Goal: Task Accomplishment & Management: Manage account settings

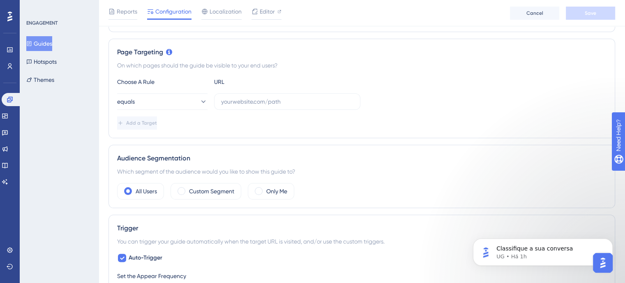
scroll to position [206, 0]
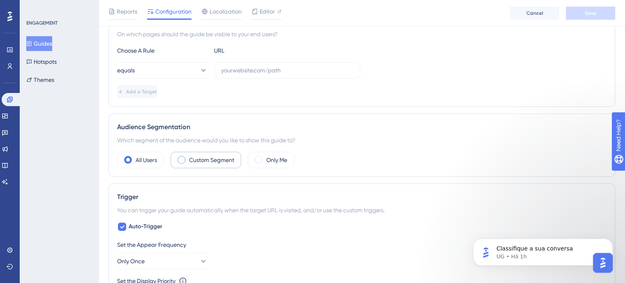
click at [194, 153] on div "Custom Segment" at bounding box center [206, 160] width 71 height 16
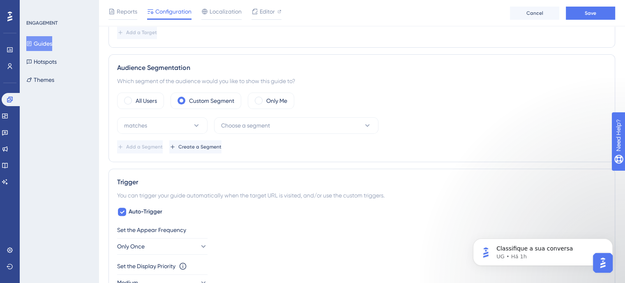
scroll to position [288, 0]
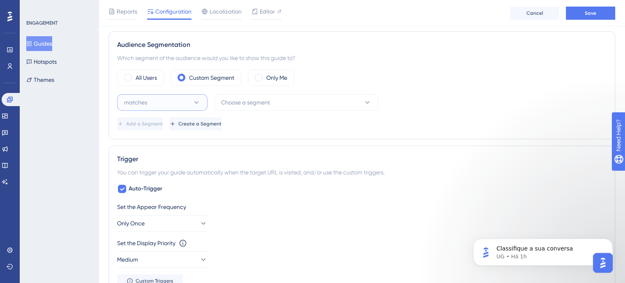
click at [171, 105] on button "matches" at bounding box center [162, 102] width 90 height 16
click at [170, 120] on div "matches matches" at bounding box center [162, 127] width 67 height 16
click at [239, 95] on button "Choose a segment" at bounding box center [296, 102] width 164 height 16
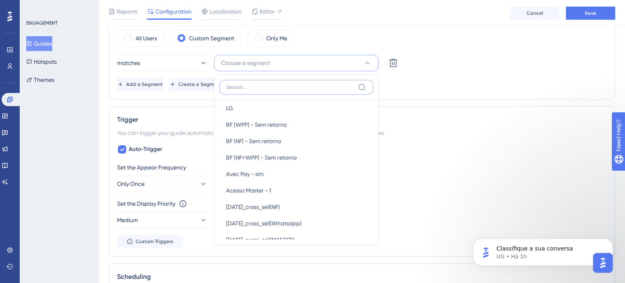
scroll to position [617, 0]
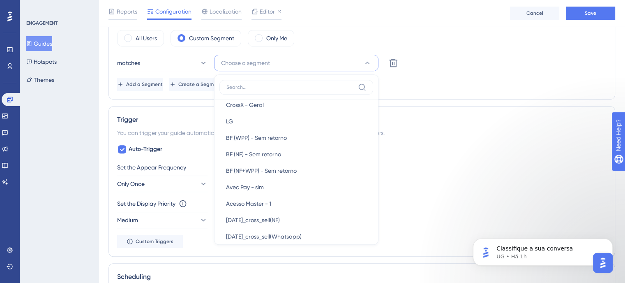
click at [446, 72] on div "matches Choose a segment New Users New Users Weekly Active Users Weekly Active …" at bounding box center [362, 73] width 490 height 36
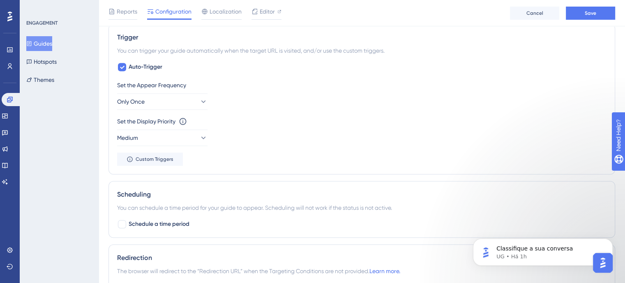
scroll to position [411, 0]
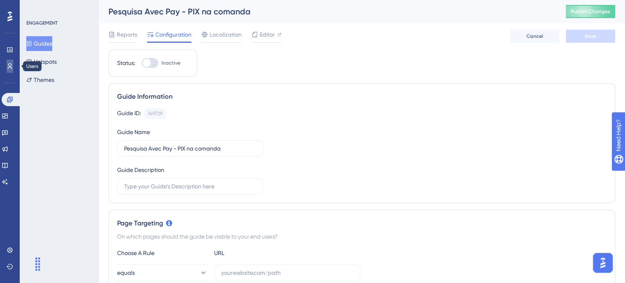
click at [7, 65] on link at bounding box center [10, 66] width 7 height 13
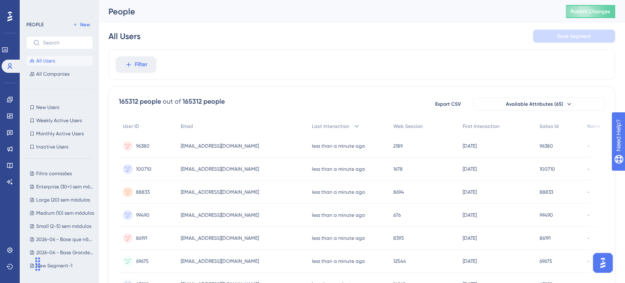
click at [73, 30] on div "PEOPLE New All Users All Companies" at bounding box center [59, 49] width 67 height 59
click at [74, 26] on icon at bounding box center [75, 24] width 5 height 5
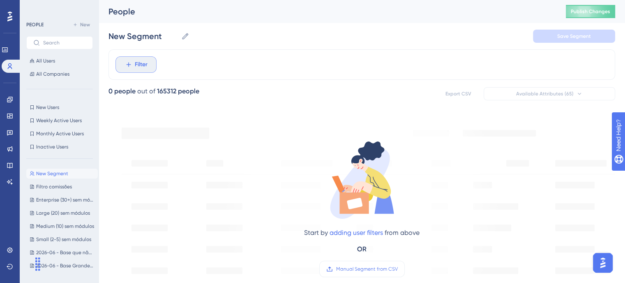
click at [152, 64] on button "Filter" at bounding box center [136, 64] width 41 height 16
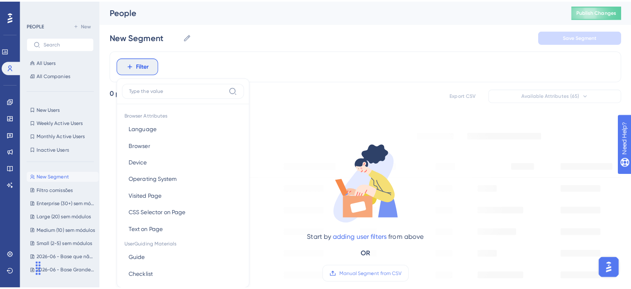
scroll to position [38, 0]
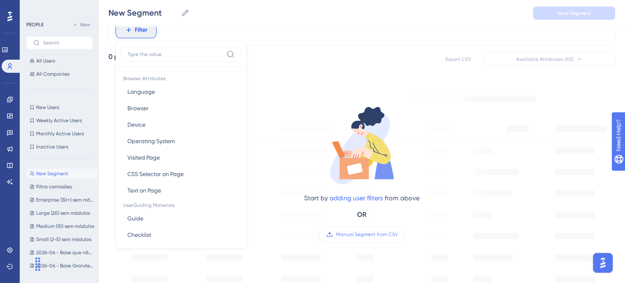
click at [294, 52] on div "0 people out of 165312 people Export CSV Available Attributes (65)" at bounding box center [362, 59] width 507 height 15
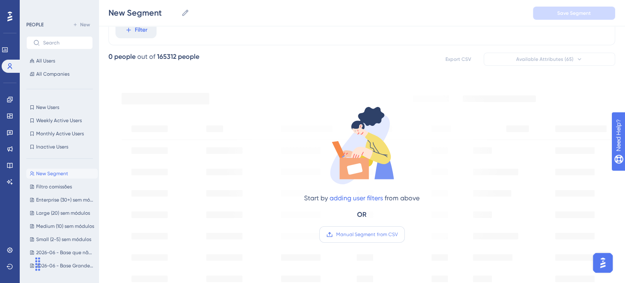
click at [378, 233] on span "Manual Segment from CSV" at bounding box center [367, 234] width 62 height 7
click at [398, 234] on input "Manual Segment from CSV" at bounding box center [398, 234] width 0 height 0
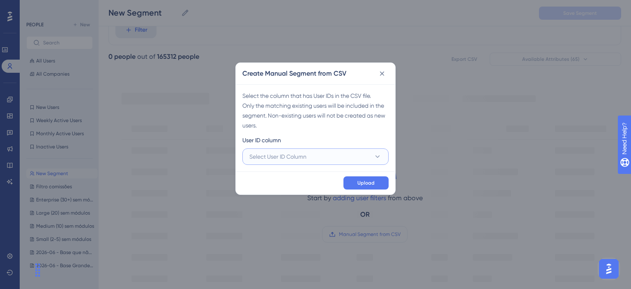
click at [335, 150] on button "Select User ID Column" at bounding box center [316, 156] width 146 height 16
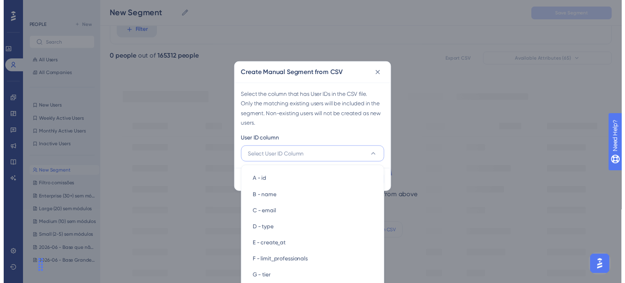
scroll to position [81, 0]
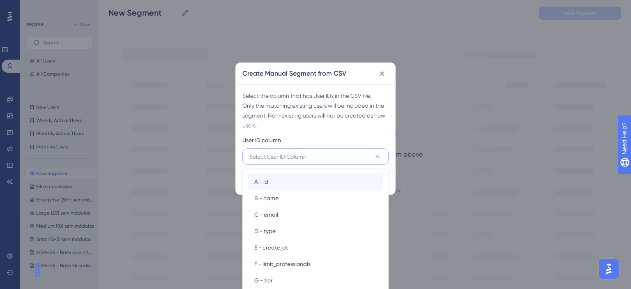
click at [281, 182] on div "A - id A - id" at bounding box center [315, 181] width 123 height 16
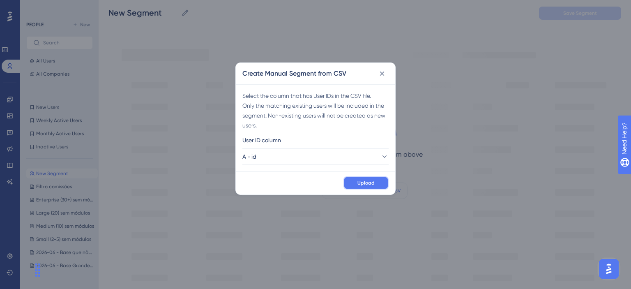
click at [381, 189] on button "Upload" at bounding box center [366, 182] width 45 height 13
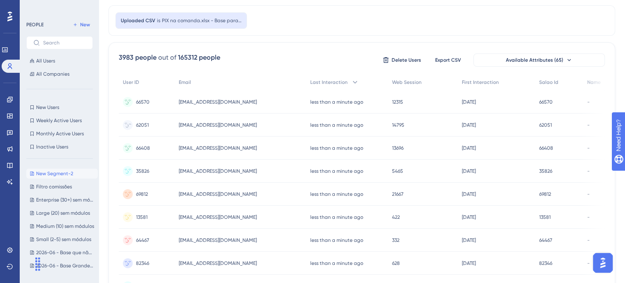
scroll to position [0, 0]
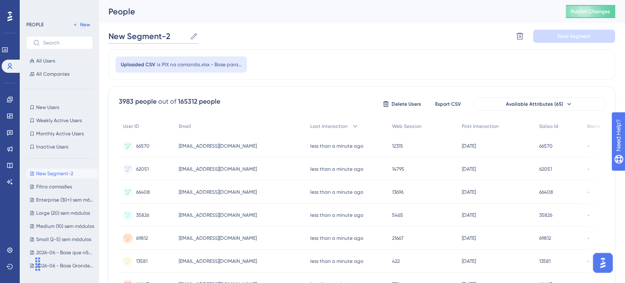
click at [151, 37] on input "New Segment-2" at bounding box center [148, 36] width 78 height 12
type input "Clientes AVEC PAY Ago.25"
click at [556, 37] on button "Save Segment" at bounding box center [574, 36] width 82 height 13
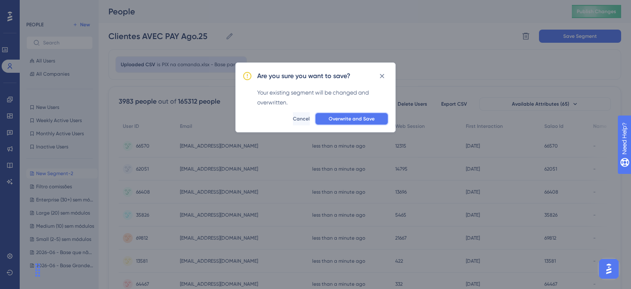
click at [365, 118] on span "Overwrite and Save" at bounding box center [352, 119] width 46 height 7
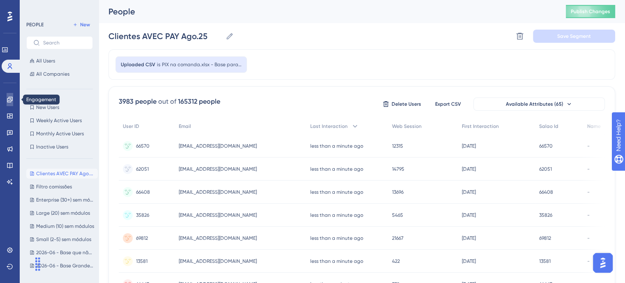
click at [13, 97] on link at bounding box center [10, 99] width 7 height 13
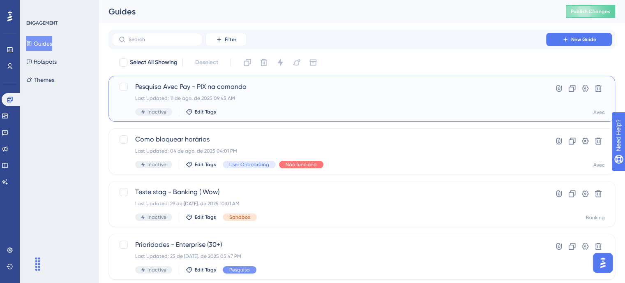
click at [321, 108] on div "Pesquisa Avec Pay - PIX na comanda Last Updated: 11 de ago. de 2025 09:45 AM In…" at bounding box center [329, 99] width 388 height 34
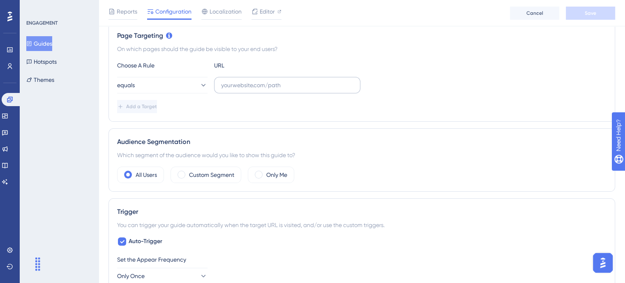
scroll to position [206, 0]
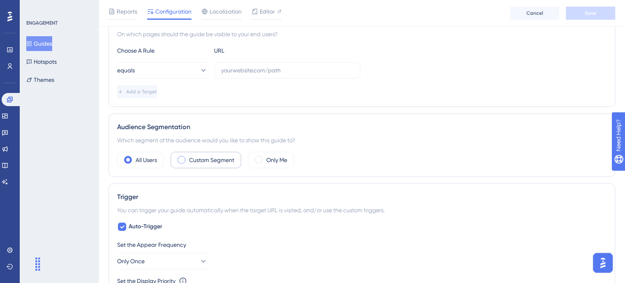
click at [201, 160] on label "Custom Segment" at bounding box center [211, 160] width 45 height 10
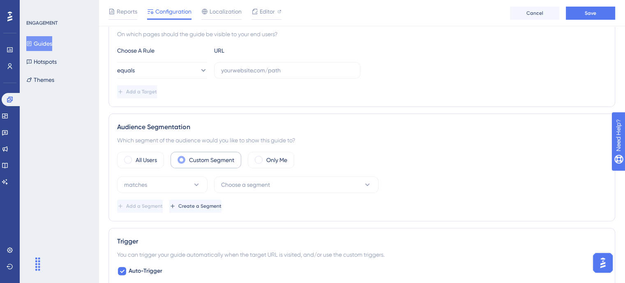
scroll to position [247, 0]
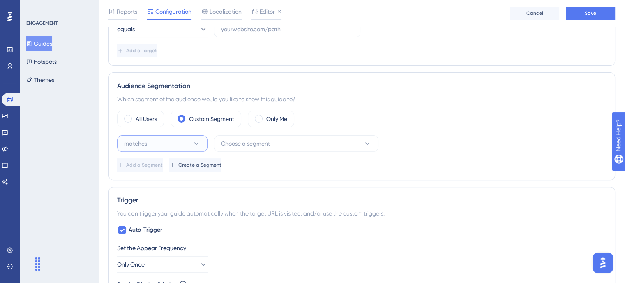
click at [198, 147] on button "matches" at bounding box center [162, 143] width 90 height 16
click at [167, 168] on div "matches matches" at bounding box center [162, 168] width 67 height 16
click at [306, 139] on button "Choose a segment" at bounding box center [296, 143] width 164 height 16
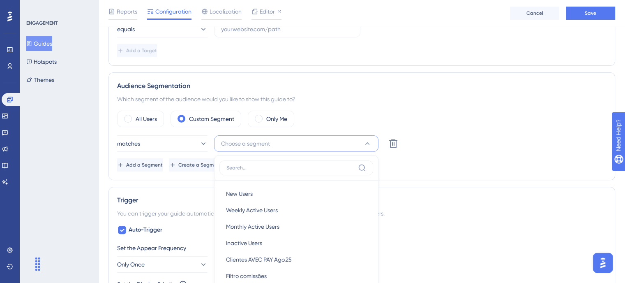
scroll to position [326, 0]
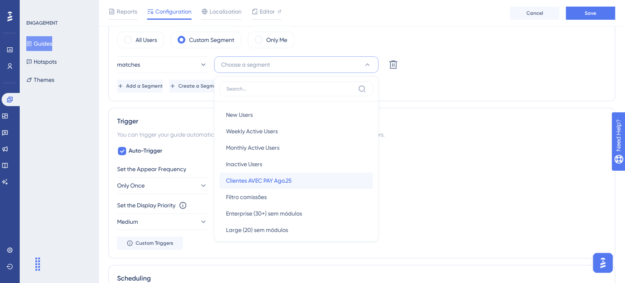
click at [281, 173] on div "Clientes AVEC PAY Ago.25 Clientes AVEC PAY Ago.25" at bounding box center [296, 180] width 141 height 16
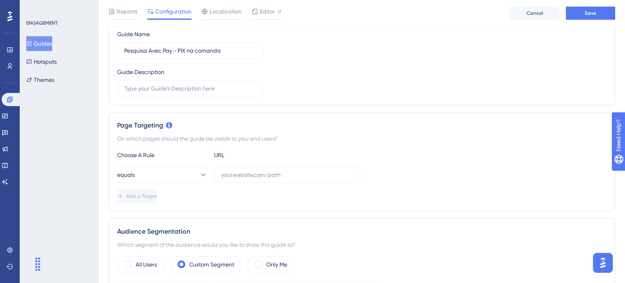
scroll to position [0, 0]
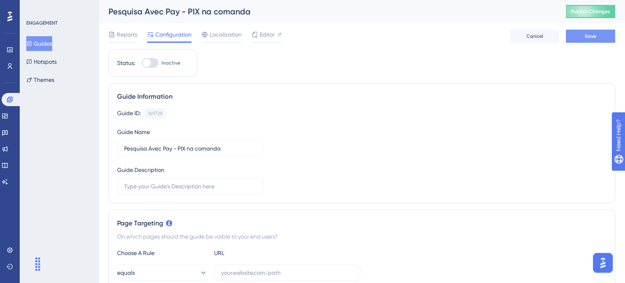
click at [607, 37] on button "Save" at bounding box center [590, 36] width 49 height 13
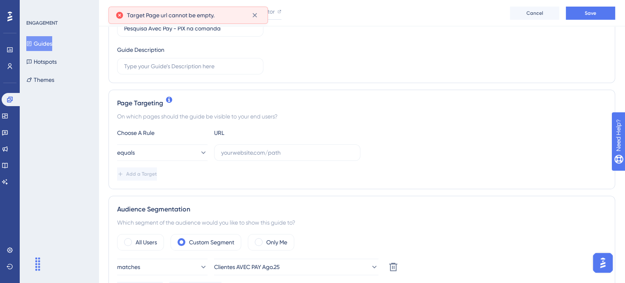
scroll to position [164, 0]
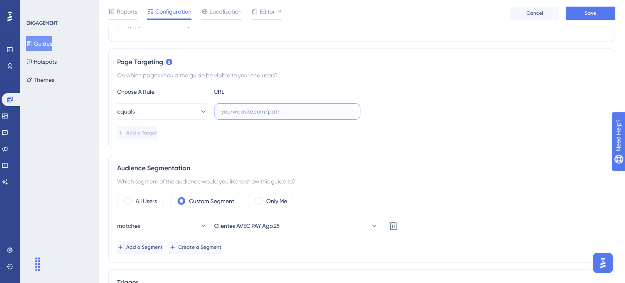
click at [243, 109] on input "text" at bounding box center [287, 111] width 132 height 9
paste input "https://admin.avec.beauty/admin/agenda"
type input "https://admin.avec.beauty/admin/agenda"
click at [593, 12] on span "Save" at bounding box center [591, 13] width 12 height 7
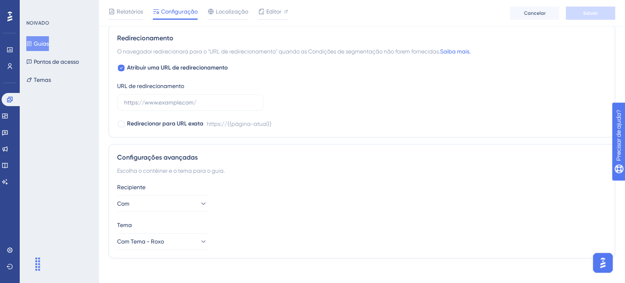
scroll to position [636, 0]
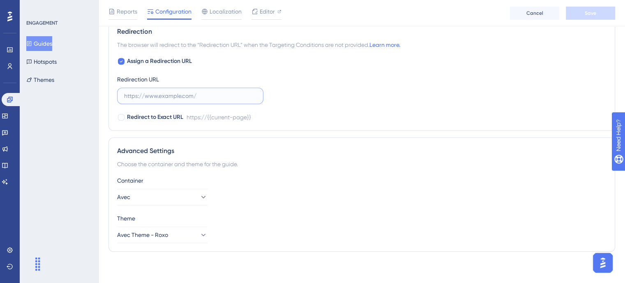
click at [200, 95] on input "text" at bounding box center [190, 95] width 132 height 9
paste input "https://admin.avec.beauty/admin/agenda"
type input "https://admin.avec.beauty/admin/agenda"
click at [590, 14] on span "Save" at bounding box center [591, 13] width 12 height 7
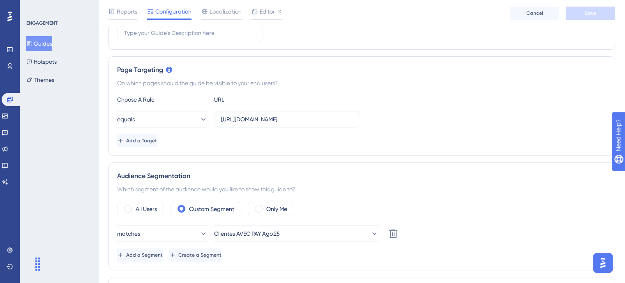
scroll to position [142, 0]
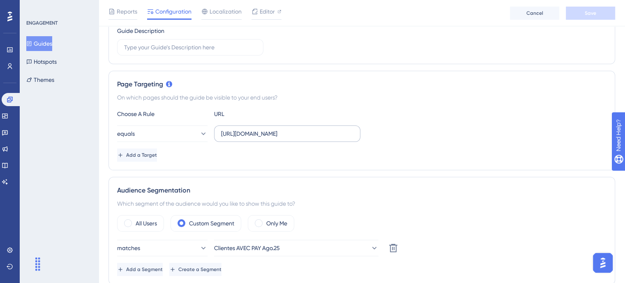
click at [336, 139] on label "https://admin.avec.beauty/admin/agenda" at bounding box center [287, 133] width 146 height 16
click at [336, 138] on input "https://admin.avec.beauty/admin/agenda" at bounding box center [287, 133] width 132 height 9
paste input "financeiro/avecpay"
type input "https://admin.avec.beauty/admin/financeiro/avecpay"
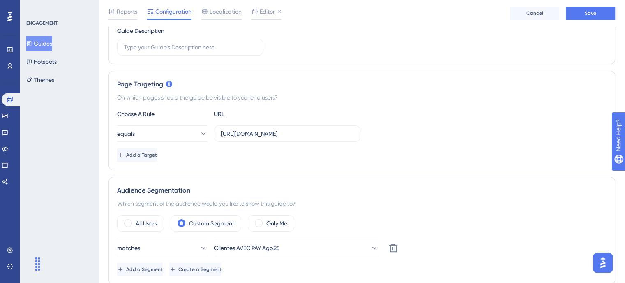
click at [431, 134] on div "equals https://admin.avec.beauty/admin/financeiro/avecpay" at bounding box center [362, 133] width 490 height 16
click at [592, 12] on span "Save" at bounding box center [591, 13] width 12 height 7
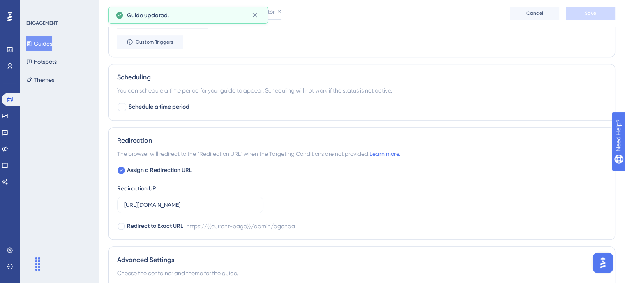
scroll to position [594, 0]
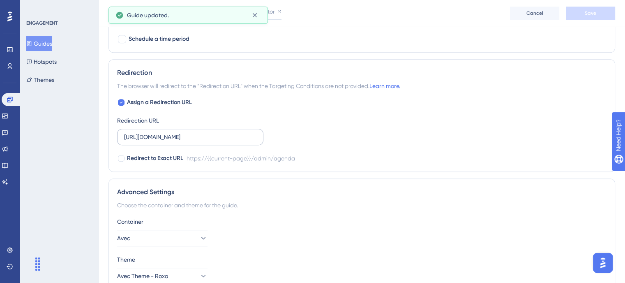
click at [222, 142] on label "https://admin.avec.beauty/admin/agenda" at bounding box center [190, 137] width 146 height 16
click at [222, 141] on input "https://admin.avec.beauty/admin/agenda" at bounding box center [190, 136] width 132 height 9
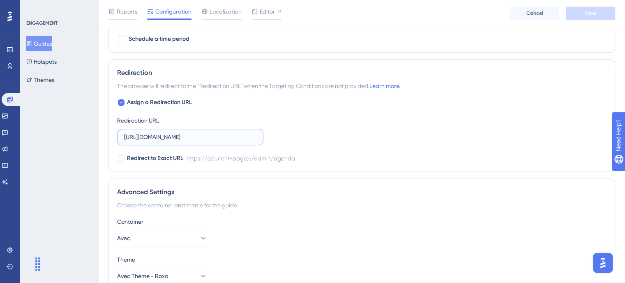
paste input "financeiro/avecpay"
type input "https://admin.avec.beauty/admin/financeiro/avecpay"
click at [585, 11] on span "Save" at bounding box center [591, 13] width 12 height 7
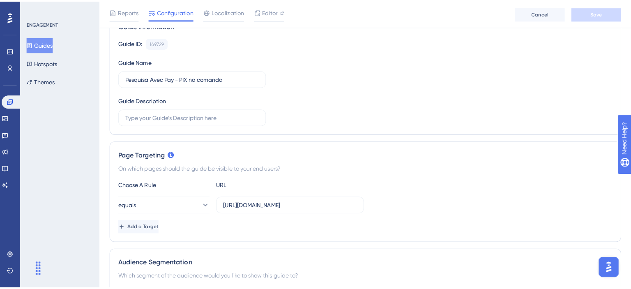
scroll to position [0, 0]
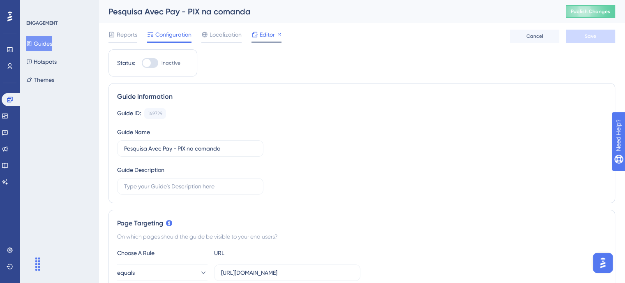
click at [269, 35] on span "Editor" at bounding box center [267, 35] width 15 height 10
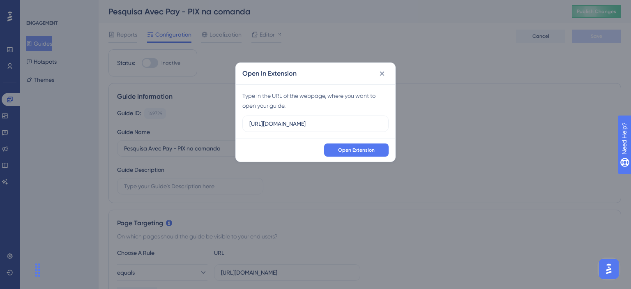
scroll to position [0, 7]
click at [384, 148] on button "Open Extension" at bounding box center [356, 149] width 65 height 13
click at [328, 126] on input "https://feature-play-teste-avec.dev.salaovip.com.br" at bounding box center [316, 123] width 132 height 9
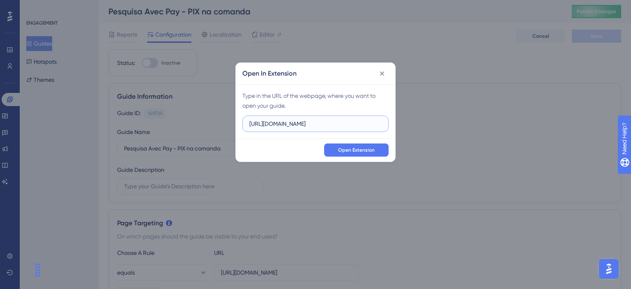
click at [328, 126] on input "https://feature-play-teste-avec.dev.salaovip.com.br" at bounding box center [316, 123] width 132 height 9
paste input "admin.avec.beauty/admin/financeiro/avecpay"
type input "https://admin.avec.beauty/admin/financeiro/avecpay"
click at [356, 147] on span "Open Extension" at bounding box center [356, 150] width 37 height 7
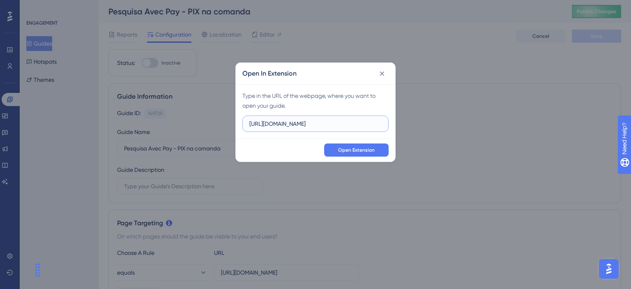
scroll to position [0, 0]
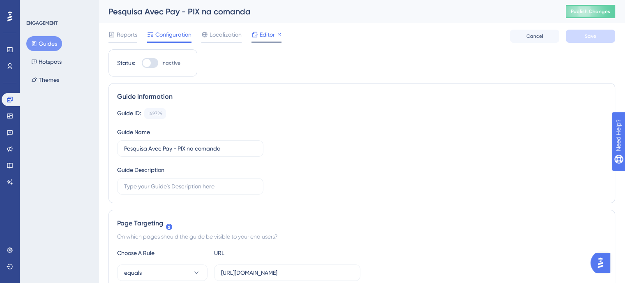
click at [262, 32] on span "Editor" at bounding box center [267, 35] width 15 height 10
click at [256, 39] on div "Editor" at bounding box center [267, 36] width 30 height 13
click at [267, 30] on span "Editor" at bounding box center [267, 35] width 15 height 10
click at [155, 65] on div at bounding box center [150, 63] width 16 height 10
click at [142, 63] on input "Inactive" at bounding box center [141, 63] width 0 height 0
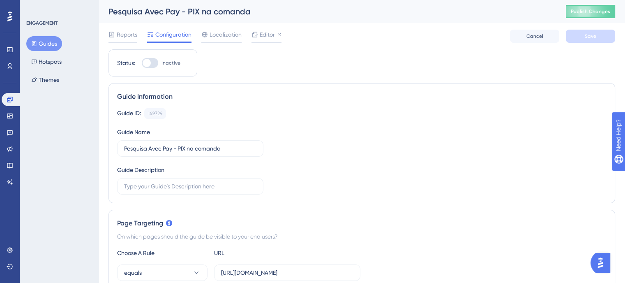
checkbox input "true"
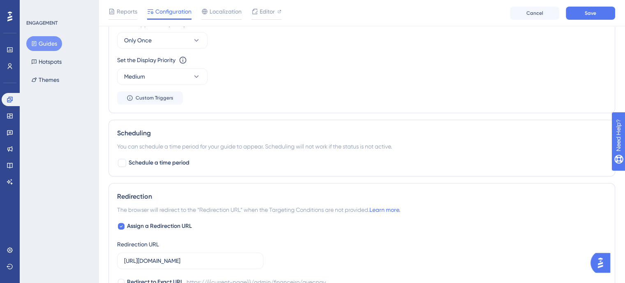
scroll to position [452, 0]
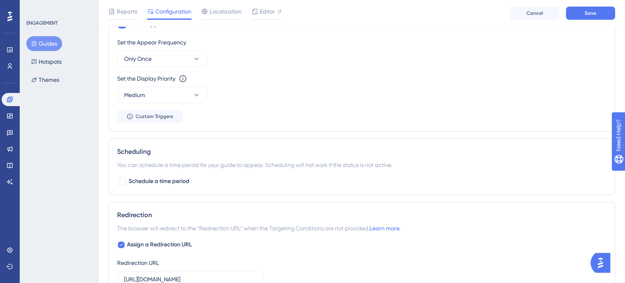
click at [201, 66] on div "Set the Appear Frequency Only Once Set the Display Priority This option will se…" at bounding box center [362, 80] width 490 height 86
click at [201, 63] on button "Only Once" at bounding box center [162, 59] width 90 height 16
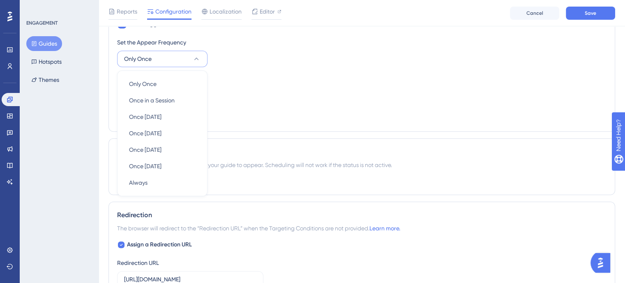
scroll to position [442, 0]
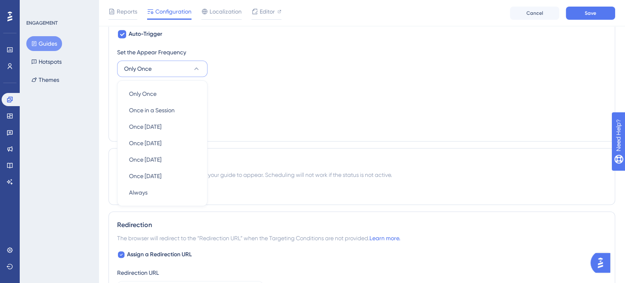
click at [260, 63] on div "Set the Appear Frequency Only Once Only Once Only Once Once in a Session Once i…" at bounding box center [362, 62] width 490 height 30
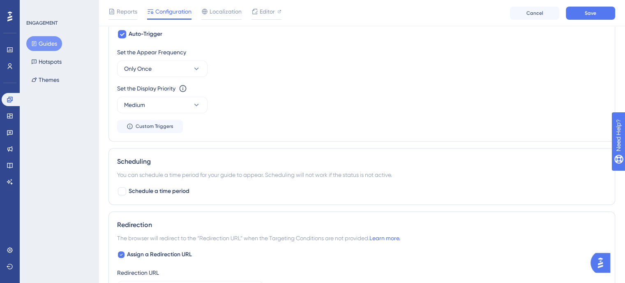
click at [480, 74] on div "Set the Appear Frequency Only Once" at bounding box center [362, 62] width 490 height 30
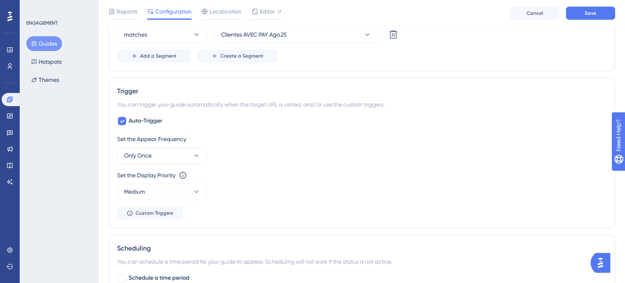
scroll to position [370, 0]
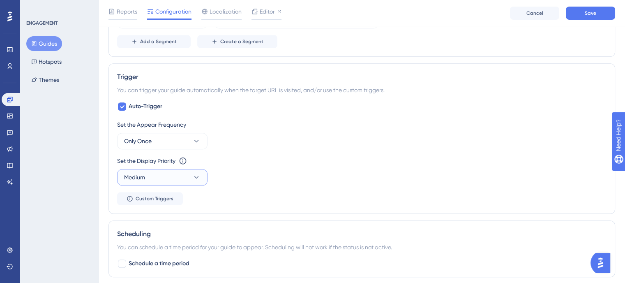
click at [192, 177] on icon at bounding box center [196, 177] width 8 height 8
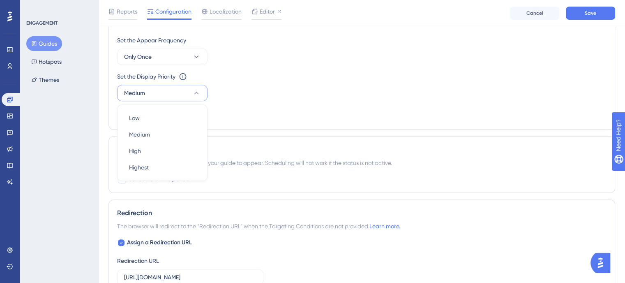
click at [285, 107] on div "Set the Appear Frequency Only Once Set the Display Priority This option will se…" at bounding box center [362, 78] width 490 height 86
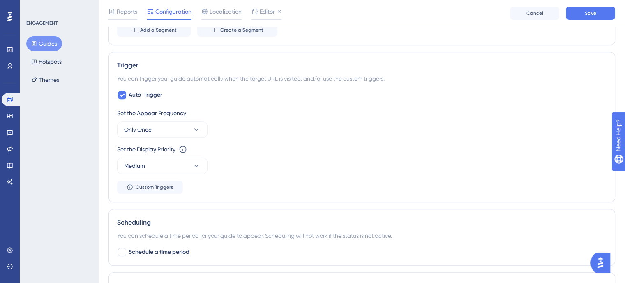
scroll to position [372, 0]
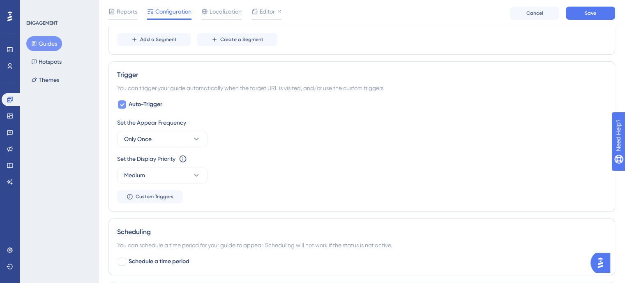
click at [153, 104] on span "Auto-Trigger" at bounding box center [146, 104] width 34 height 10
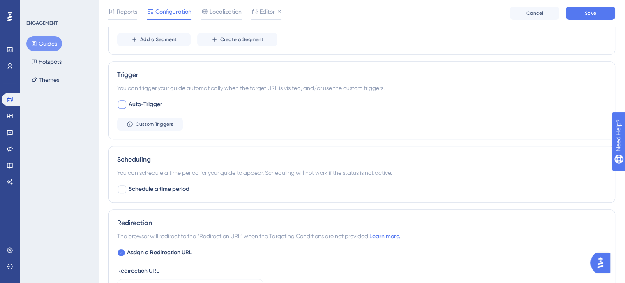
click at [153, 104] on span "Auto-Trigger" at bounding box center [146, 104] width 34 height 10
checkbox input "true"
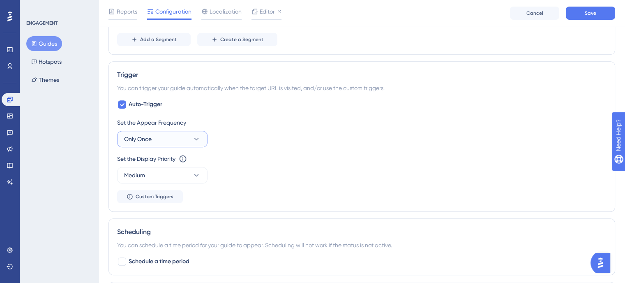
click at [176, 139] on button "Only Once" at bounding box center [162, 139] width 90 height 16
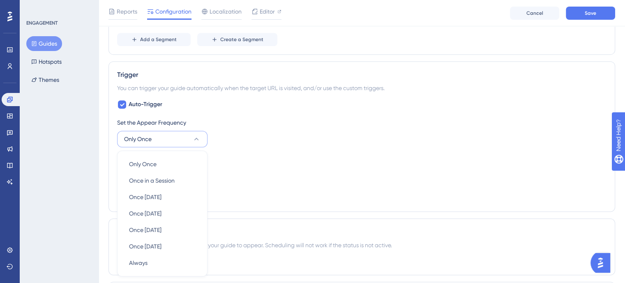
scroll to position [443, 0]
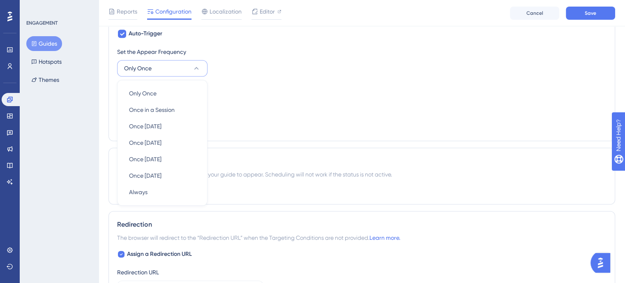
click at [301, 97] on div "Set the Display Priority This option will set the display priority between auto…" at bounding box center [362, 98] width 490 height 30
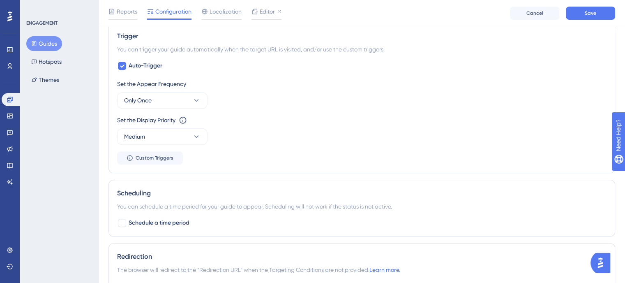
scroll to position [402, 0]
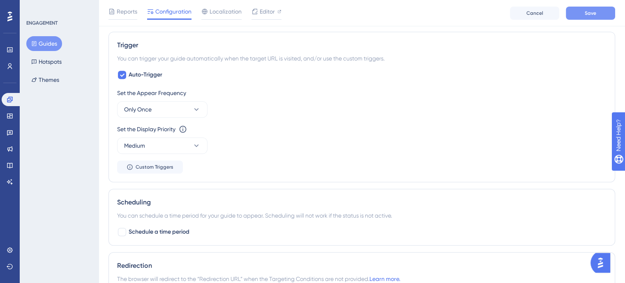
click at [602, 8] on button "Save" at bounding box center [590, 13] width 49 height 13
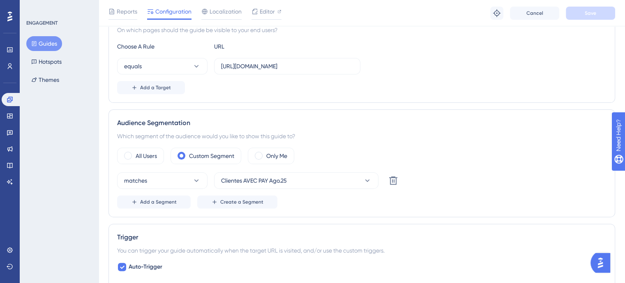
scroll to position [0, 0]
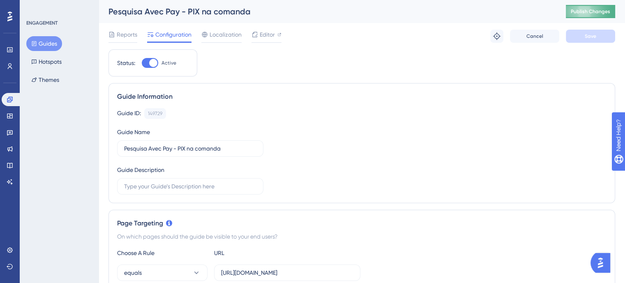
click at [580, 13] on span "Publish Changes" at bounding box center [590, 11] width 39 height 7
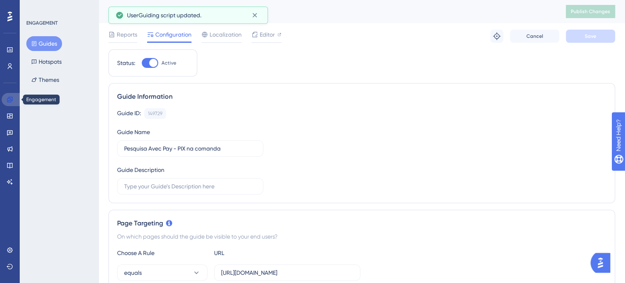
click at [11, 103] on link at bounding box center [12, 99] width 20 height 13
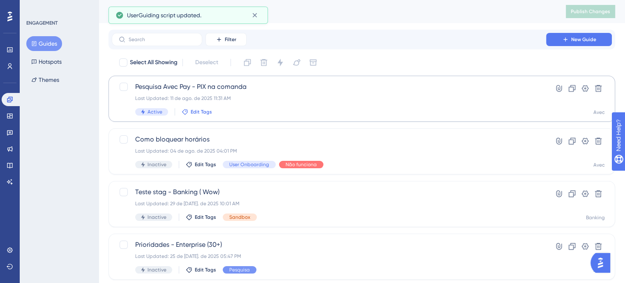
click at [201, 109] on span "Edit Tags" at bounding box center [201, 112] width 21 height 7
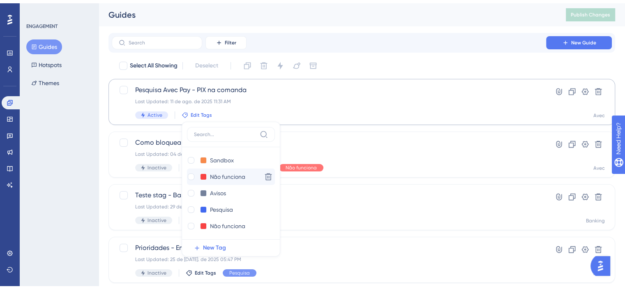
scroll to position [44, 0]
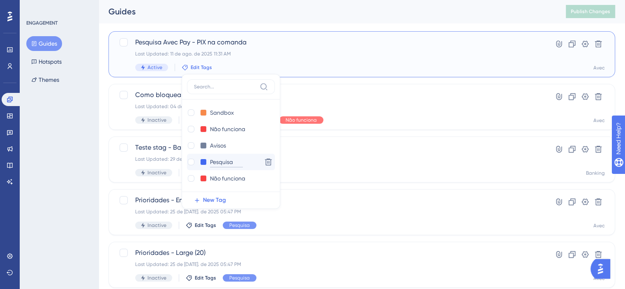
click at [235, 164] on input "Pesquisa" at bounding box center [226, 162] width 33 height 10
click at [192, 159] on div at bounding box center [191, 162] width 7 height 7
checkbox input "true"
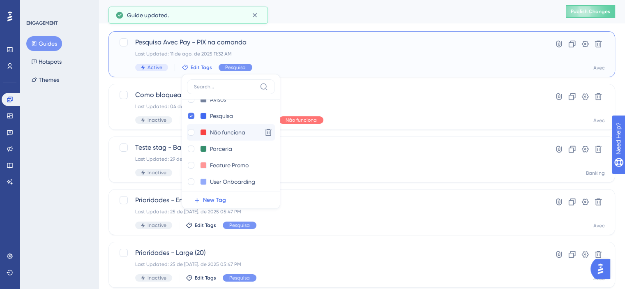
scroll to position [49, 0]
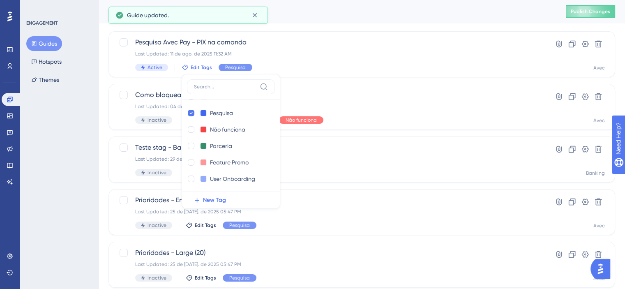
click at [296, 15] on div "Guides" at bounding box center [327, 12] width 437 height 12
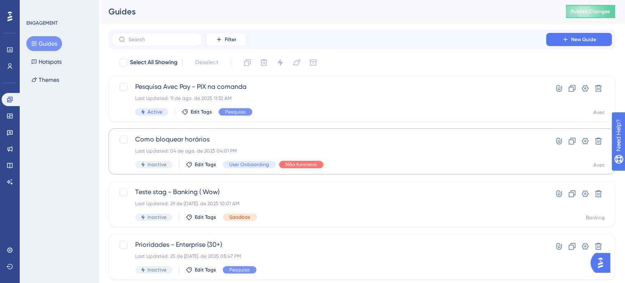
scroll to position [0, 0]
click at [349, 107] on div "Pesquisa Avec Pay - PIX na comanda Last Updated: 11 de ago. de 2025 11:32 AM Ac…" at bounding box center [329, 99] width 388 height 34
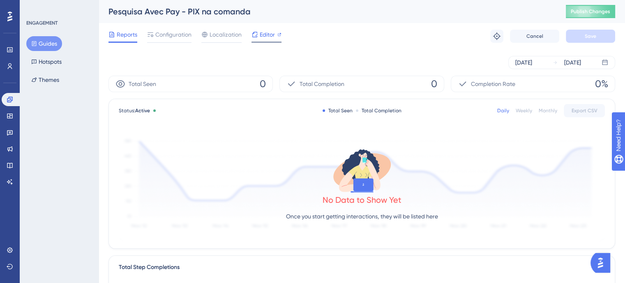
click at [264, 36] on span "Editor" at bounding box center [267, 35] width 15 height 10
click at [266, 34] on span "Editor" at bounding box center [267, 35] width 15 height 10
click at [0, 98] on div "Performance Users Engagement Widgets Feedback Product Updates Knowledge Base AI…" at bounding box center [10, 141] width 20 height 283
click at [13, 95] on link at bounding box center [12, 99] width 20 height 13
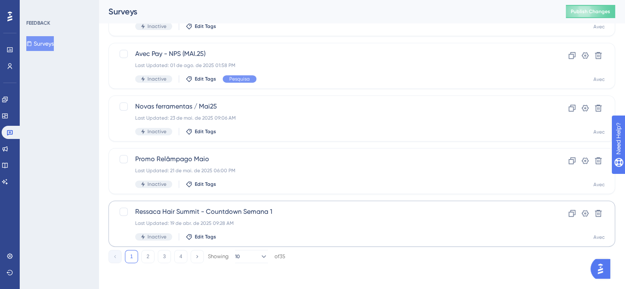
scroll to position [349, 0]
click at [142, 254] on button "2" at bounding box center [147, 256] width 13 height 13
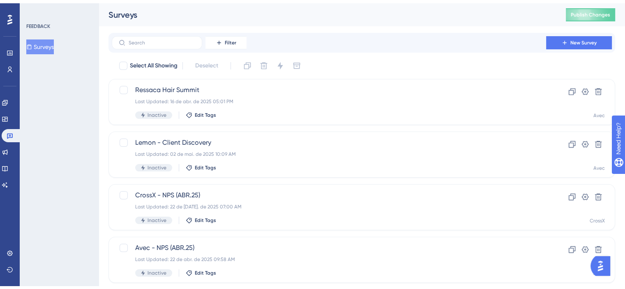
scroll to position [82, 0]
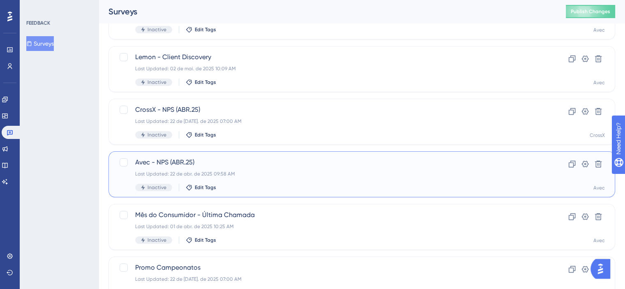
click at [386, 177] on div "Avec - NPS (ABR.25) Last Updated: 22 de abr. de 2025 09:58 AM Inactive Edit Tags" at bounding box center [329, 174] width 388 height 34
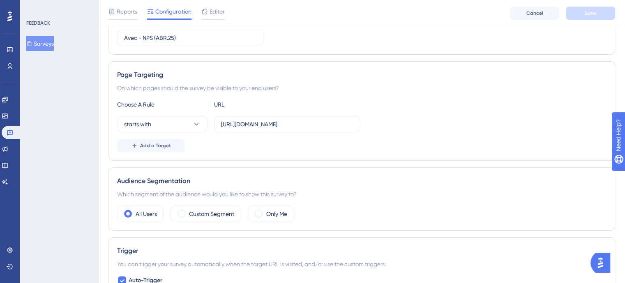
scroll to position [123, 0]
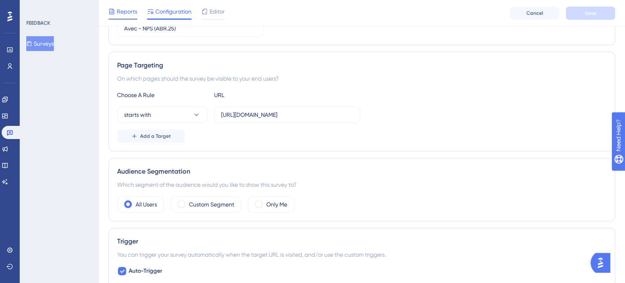
click at [129, 9] on span "Reports" at bounding box center [127, 12] width 21 height 10
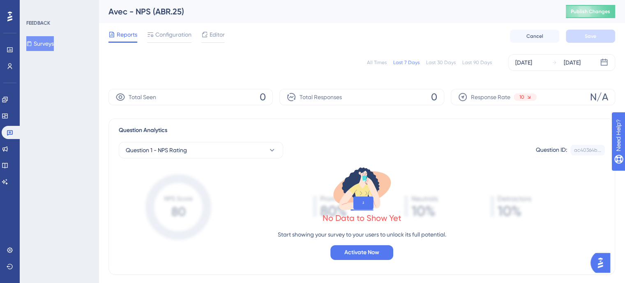
click at [391, 60] on div "All Times Last 7 Days Last 30 Days Last 90 Days" at bounding box center [429, 62] width 125 height 7
click at [388, 59] on div "All Times Last 7 Days Last 30 Days Last 90 Days [DATE] [DATE]" at bounding box center [362, 62] width 507 height 16
click at [387, 59] on div "All Times Last 7 Days Last 30 Days Last 90 Days [DATE] [DATE]" at bounding box center [362, 62] width 507 height 16
click at [386, 60] on div "All Times" at bounding box center [377, 62] width 20 height 7
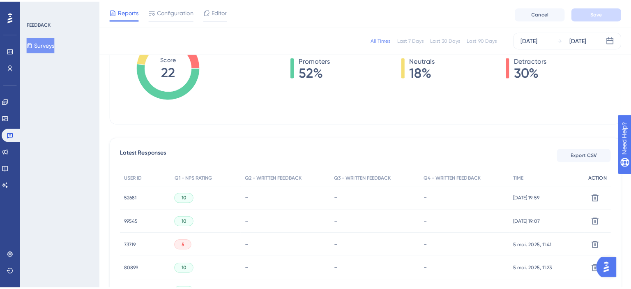
scroll to position [206, 0]
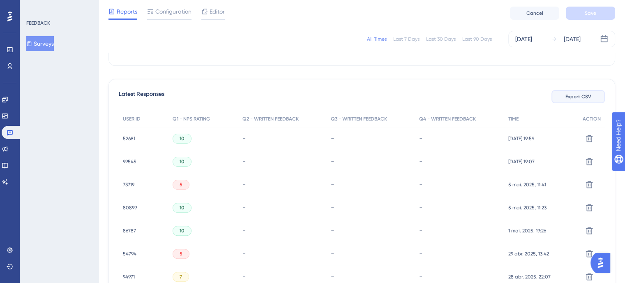
click at [594, 100] on button "Export CSV" at bounding box center [578, 96] width 53 height 13
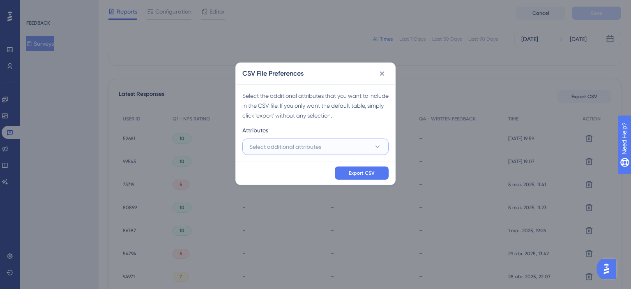
click at [325, 148] on button "Select additional attributes" at bounding box center [316, 147] width 146 height 16
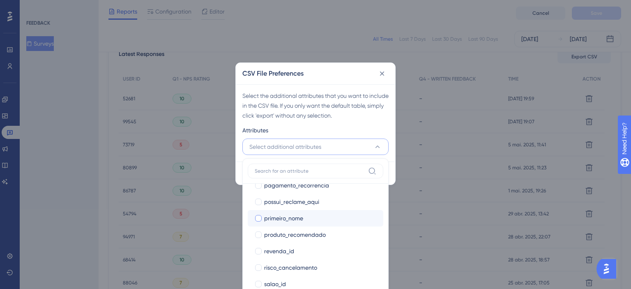
scroll to position [699, 0]
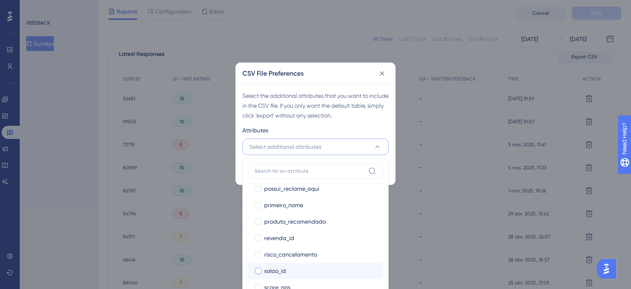
click at [258, 271] on div at bounding box center [258, 271] width 7 height 7
checkbox input "true"
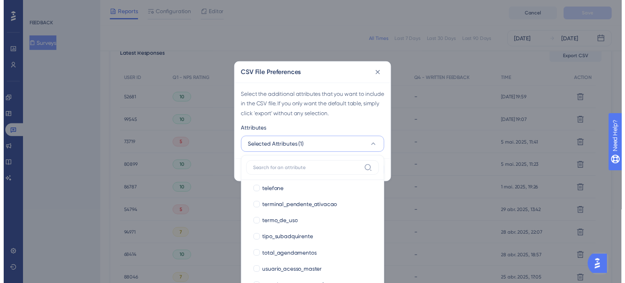
scroll to position [911, 0]
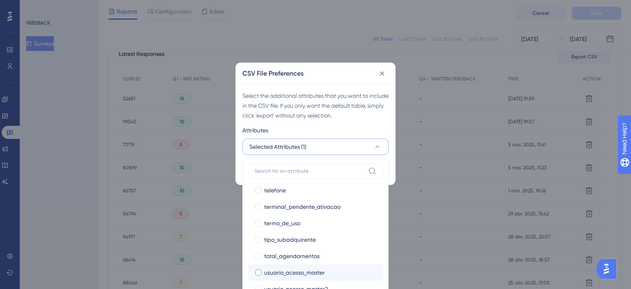
click at [254, 272] on label "usuario_acesso_master usuario_acesso_master" at bounding box center [316, 272] width 136 height 16
checkbox input "false"
click at [338, 132] on div "Attributes" at bounding box center [316, 131] width 146 height 13
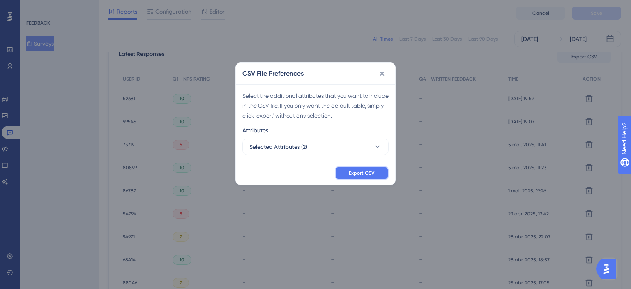
click at [357, 175] on span "Export CSV" at bounding box center [362, 173] width 26 height 7
